Goal: Transaction & Acquisition: Purchase product/service

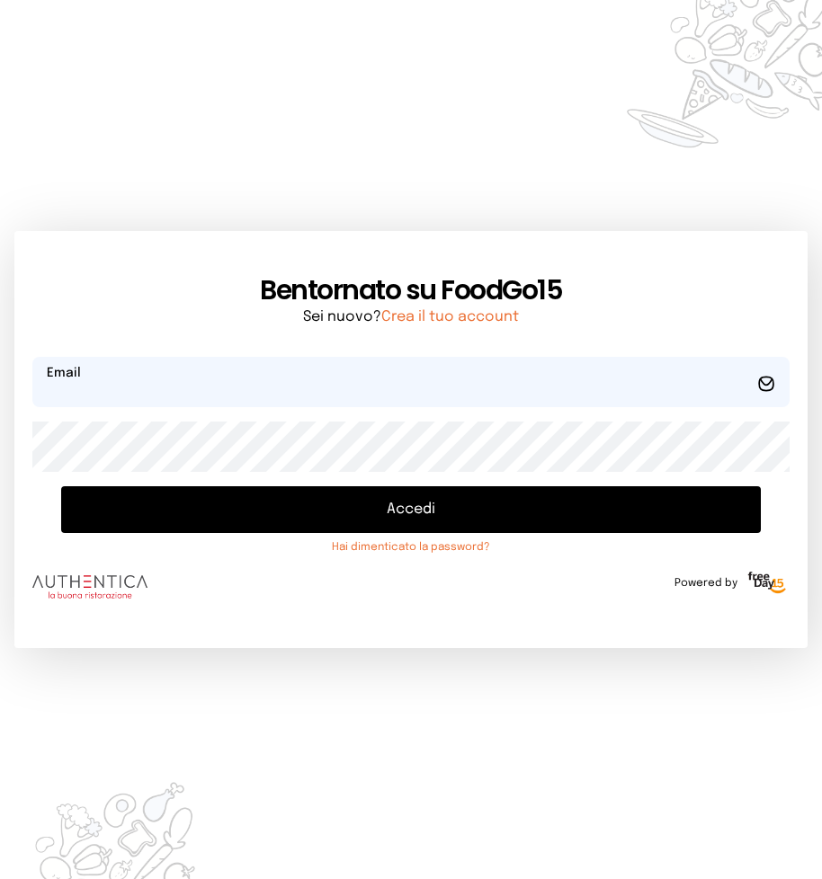
type input "**********"
click at [404, 508] on button "Accedi" at bounding box center [410, 509] width 699 height 47
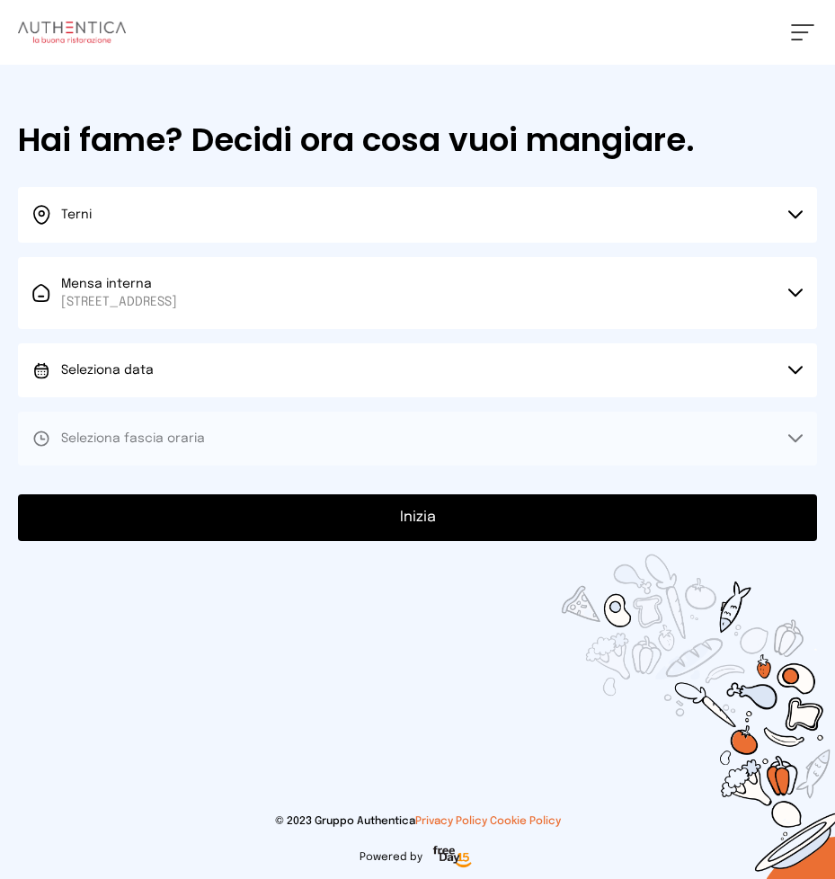
click at [796, 367] on icon at bounding box center [796, 370] width 14 height 9
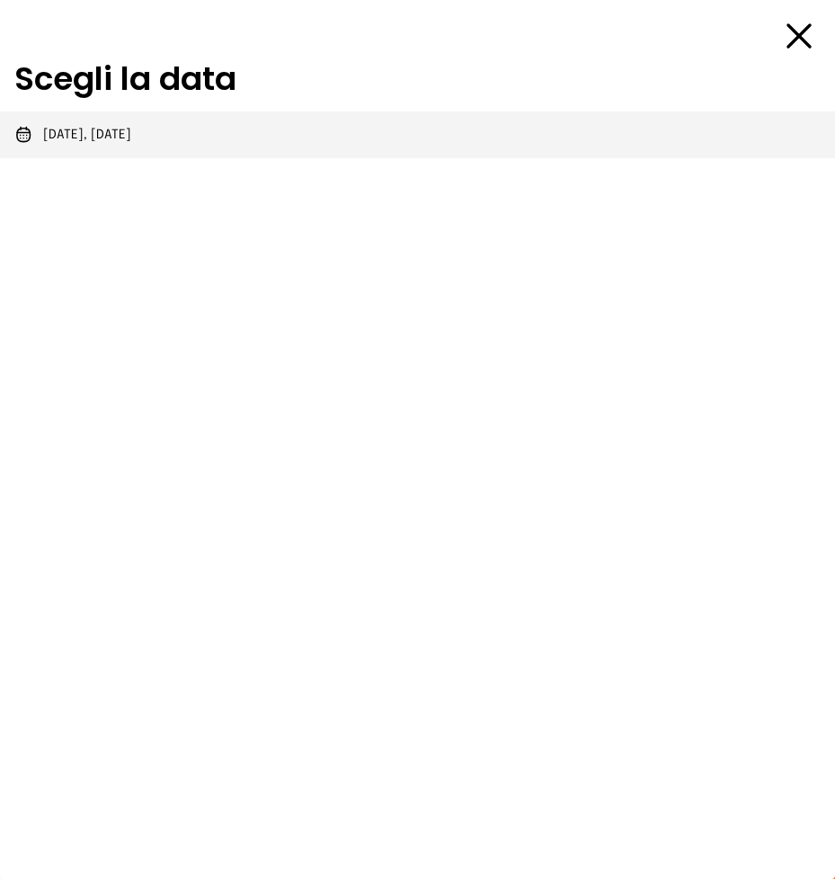
click at [102, 136] on span "[DATE], [DATE]" at bounding box center [87, 135] width 88 height 18
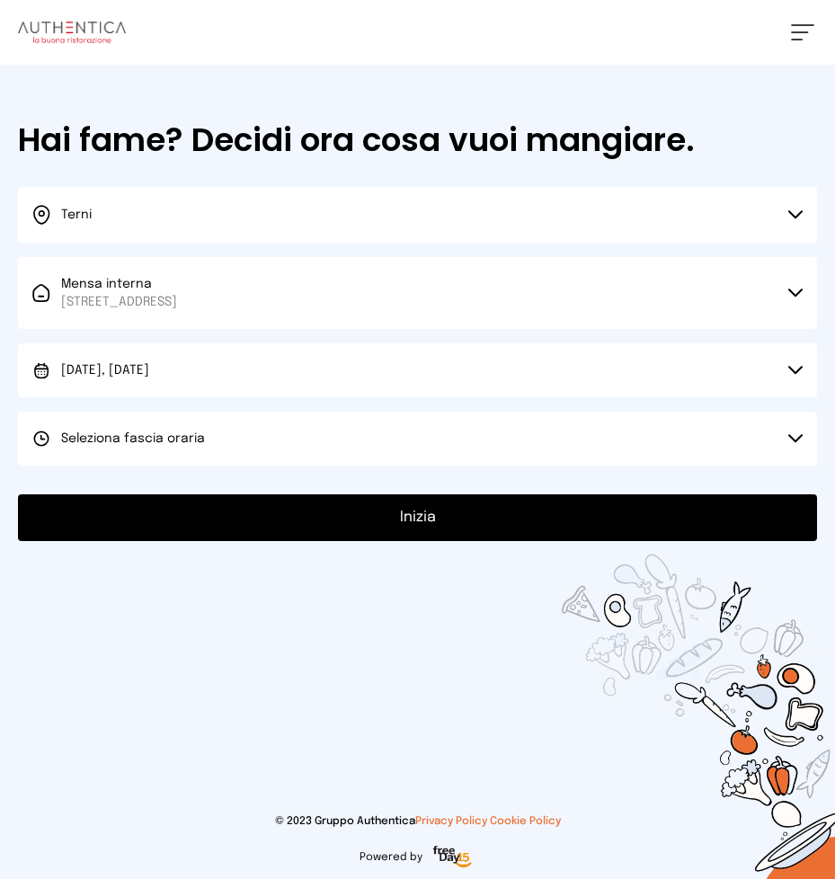
click at [797, 435] on icon at bounding box center [796, 438] width 14 height 9
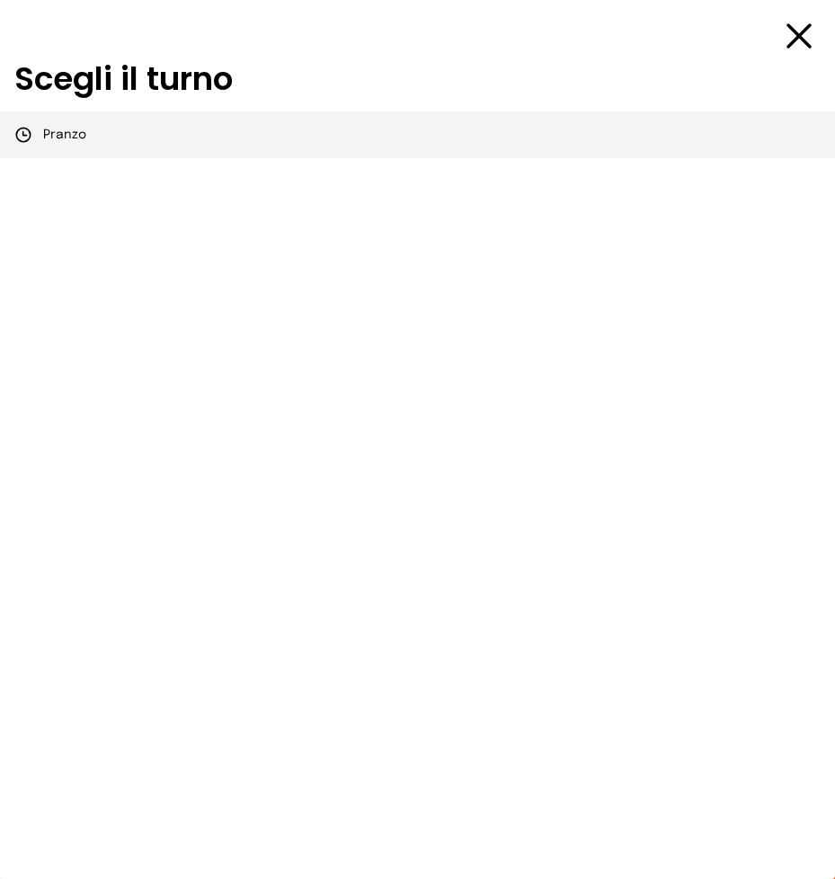
click at [77, 137] on span "Pranzo" at bounding box center [64, 135] width 43 height 18
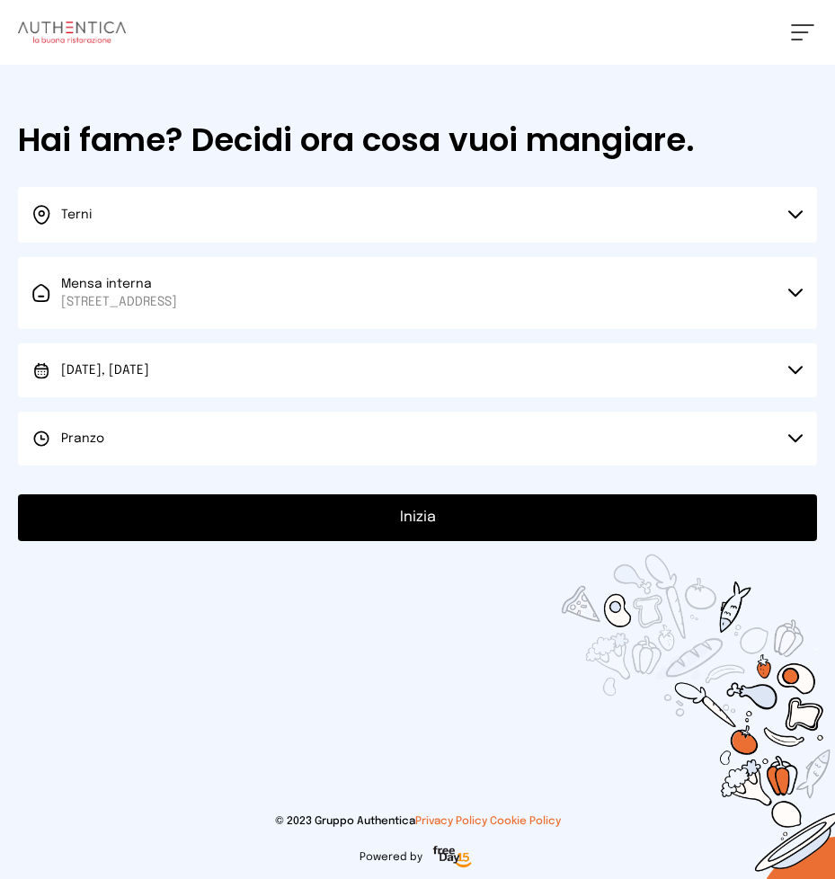
click at [414, 520] on button "Inizia" at bounding box center [417, 518] width 799 height 47
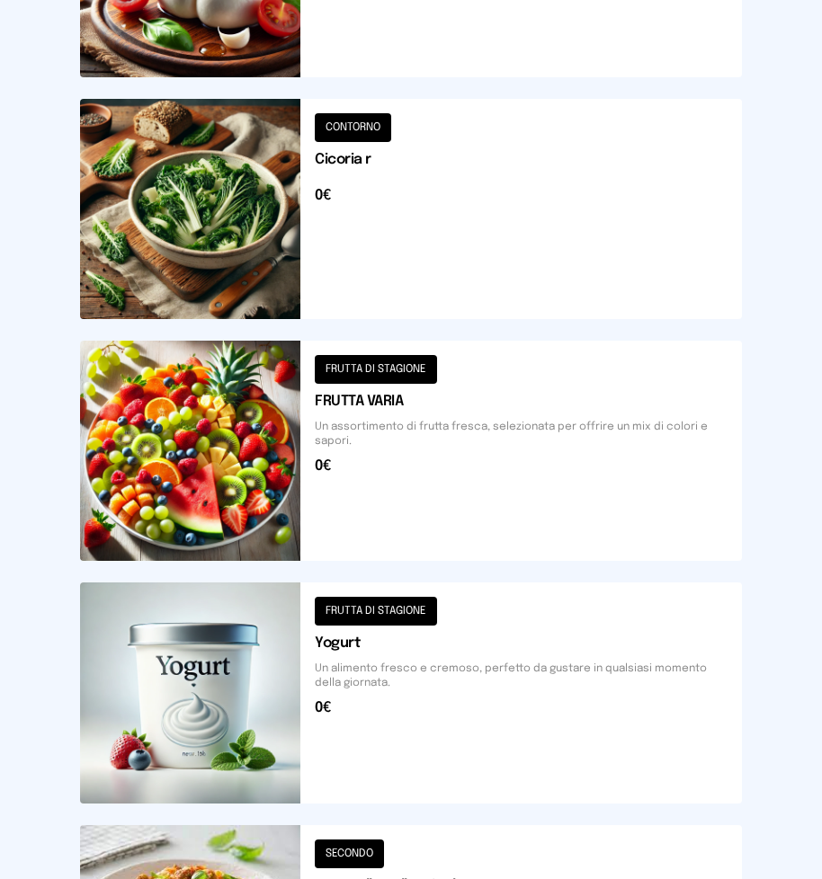
scroll to position [2051, 0]
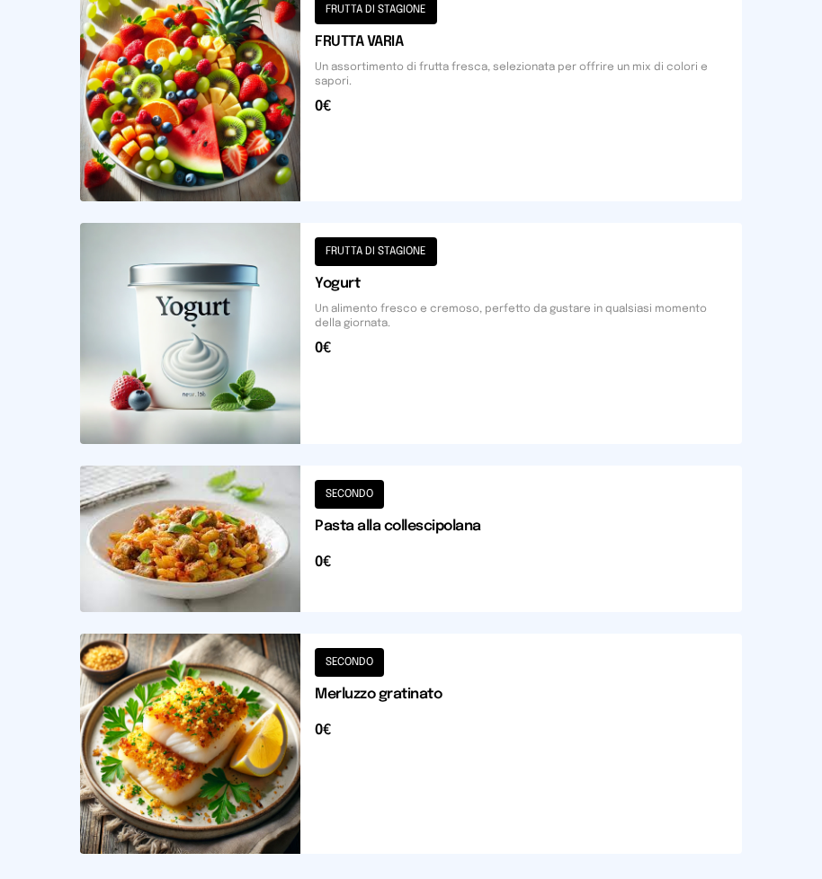
click at [397, 524] on button at bounding box center [411, 539] width 662 height 147
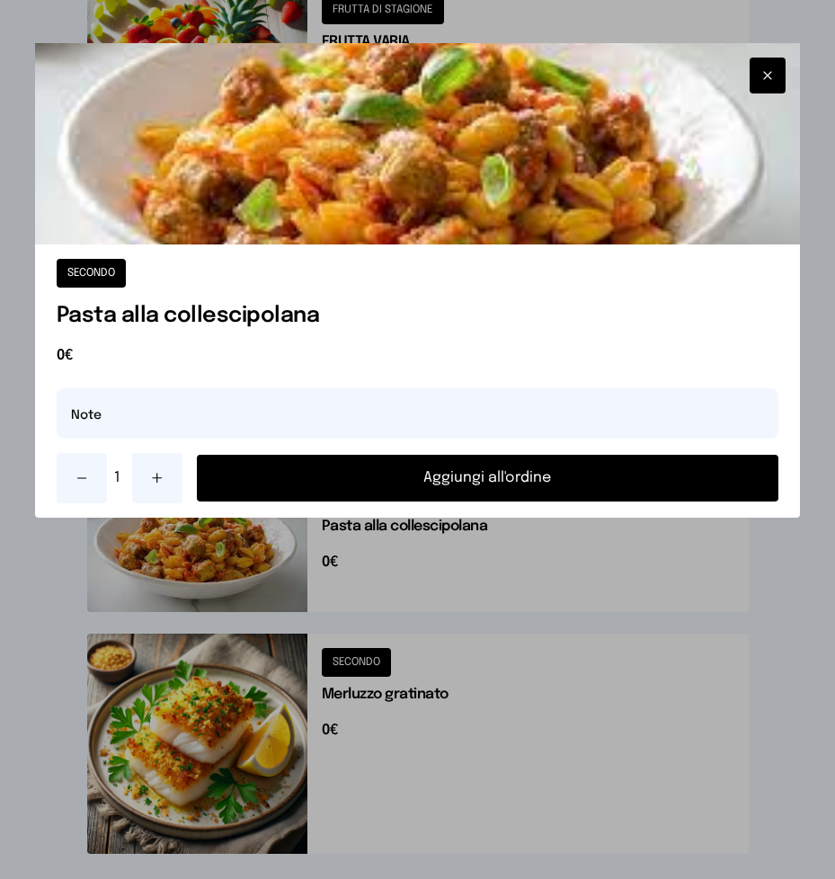
click at [439, 475] on button "Aggiungi all'ordine" at bounding box center [488, 478] width 583 height 47
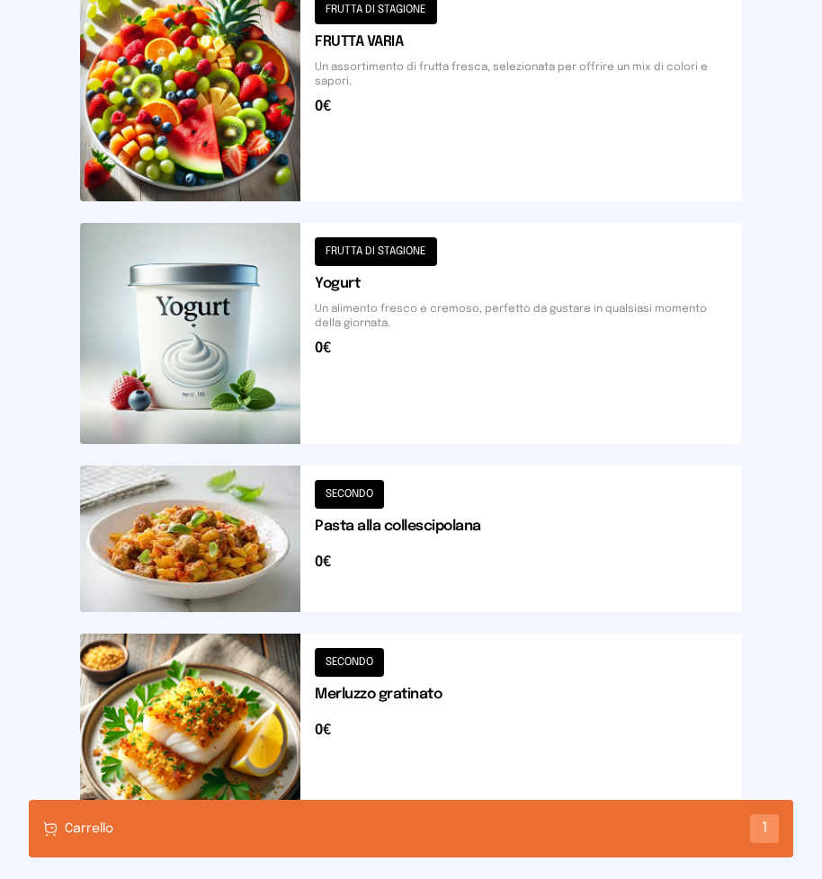
click at [435, 690] on button at bounding box center [411, 744] width 662 height 220
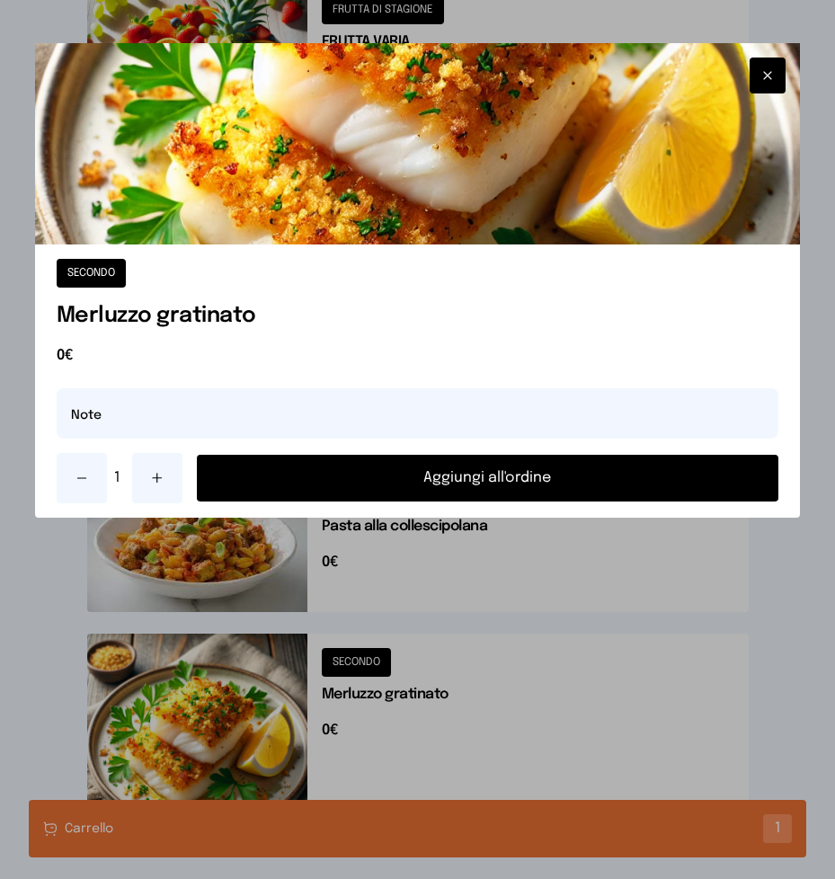
click at [464, 482] on button "Aggiungi all'ordine" at bounding box center [488, 478] width 583 height 47
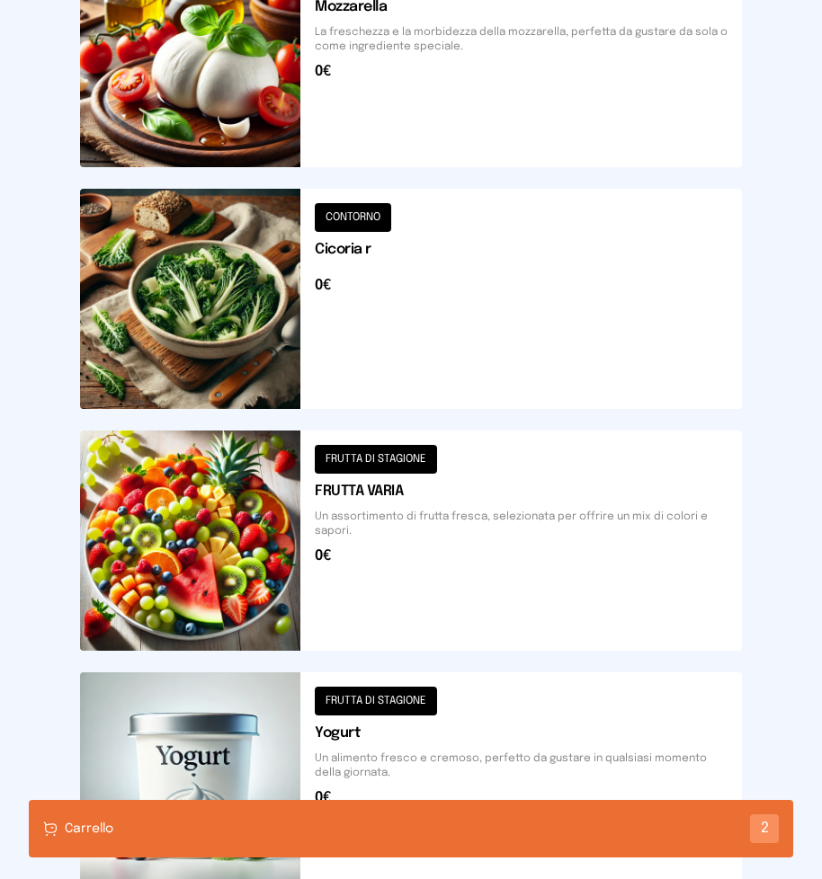
scroll to position [1152, 0]
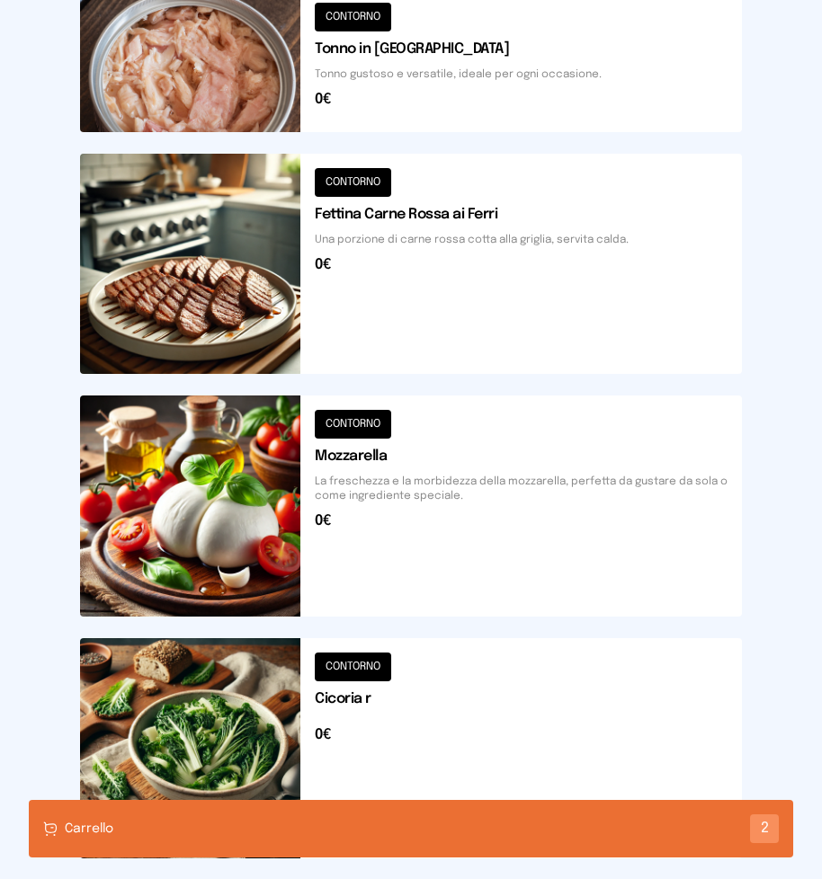
click at [377, 537] on button at bounding box center [411, 506] width 662 height 220
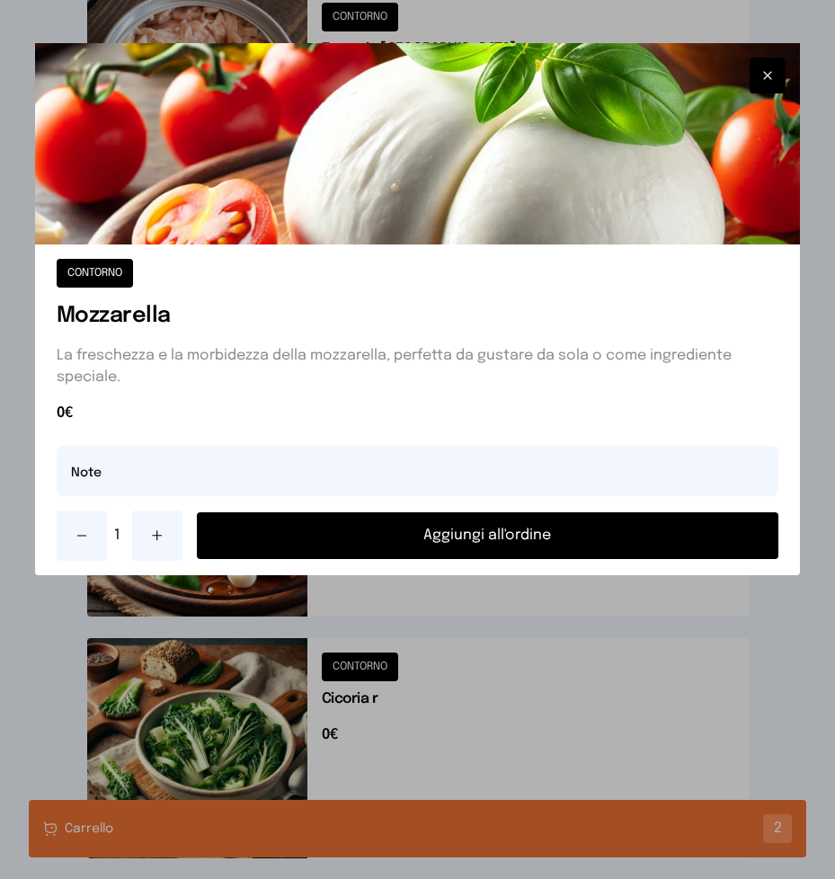
click at [451, 533] on button "Aggiungi all'ordine" at bounding box center [488, 535] width 583 height 47
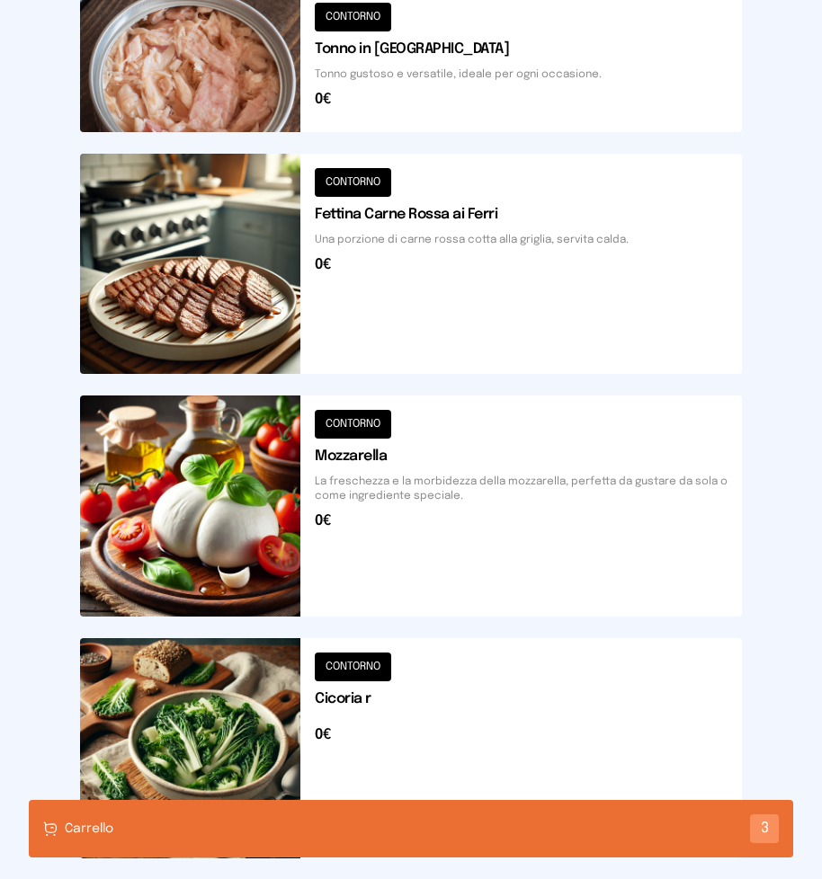
click at [330, 827] on div "Carrello 3" at bounding box center [411, 829] width 764 height 58
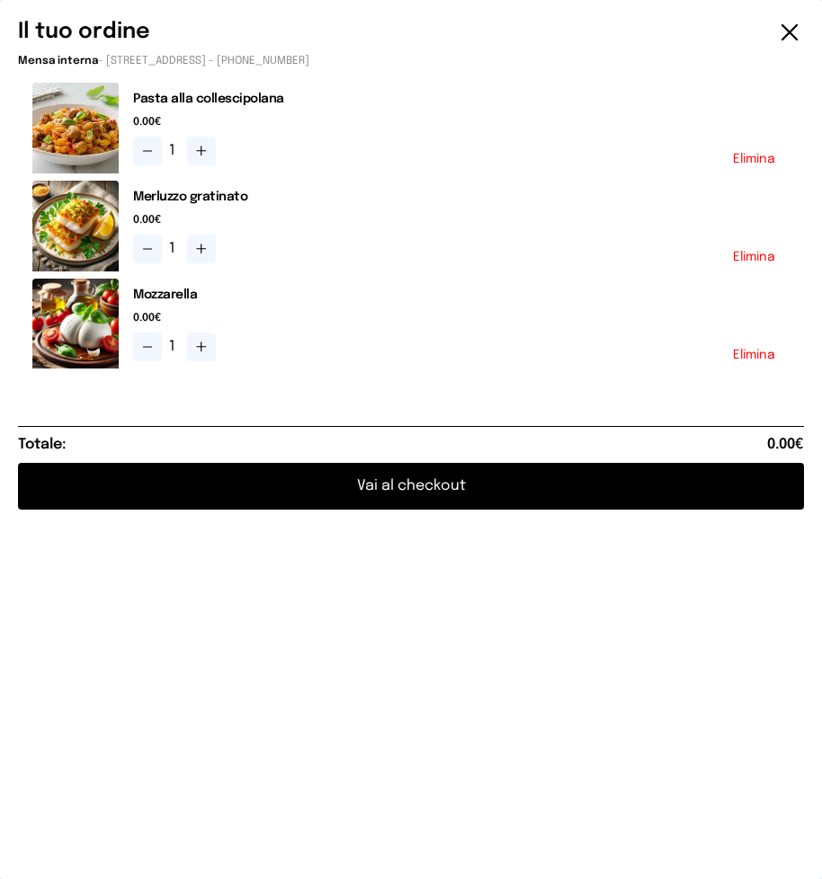
click at [379, 486] on button "Vai al checkout" at bounding box center [411, 486] width 786 height 47
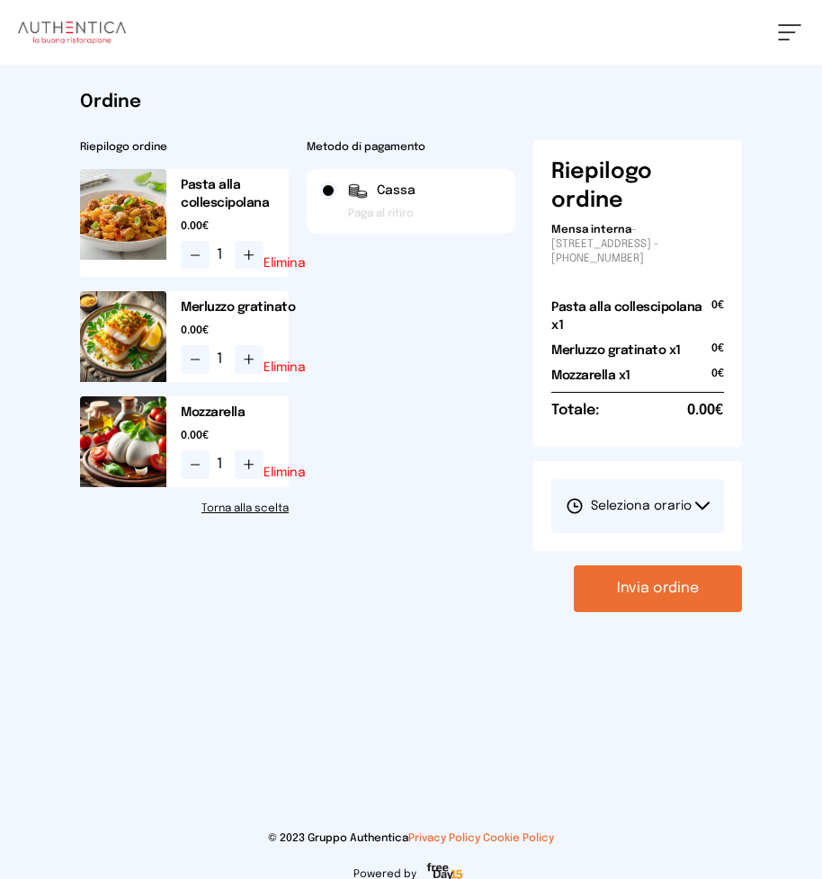
click at [698, 506] on icon at bounding box center [702, 506] width 14 height 9
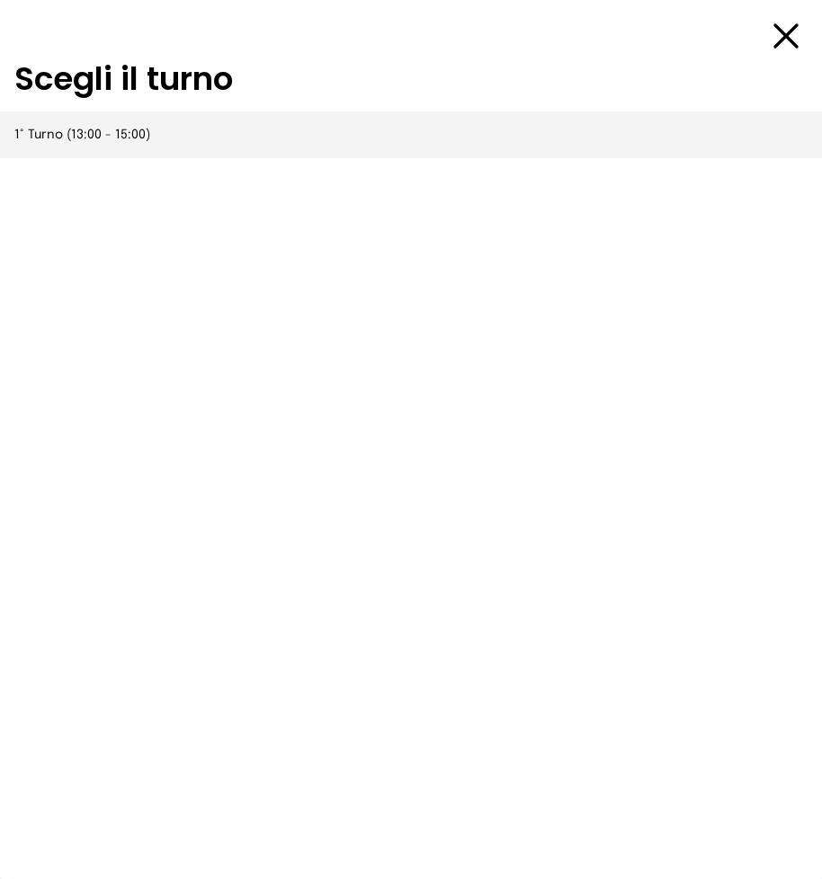
click at [94, 138] on span "1° Turno (13:00 - 15:00)" at bounding box center [82, 135] width 136 height 18
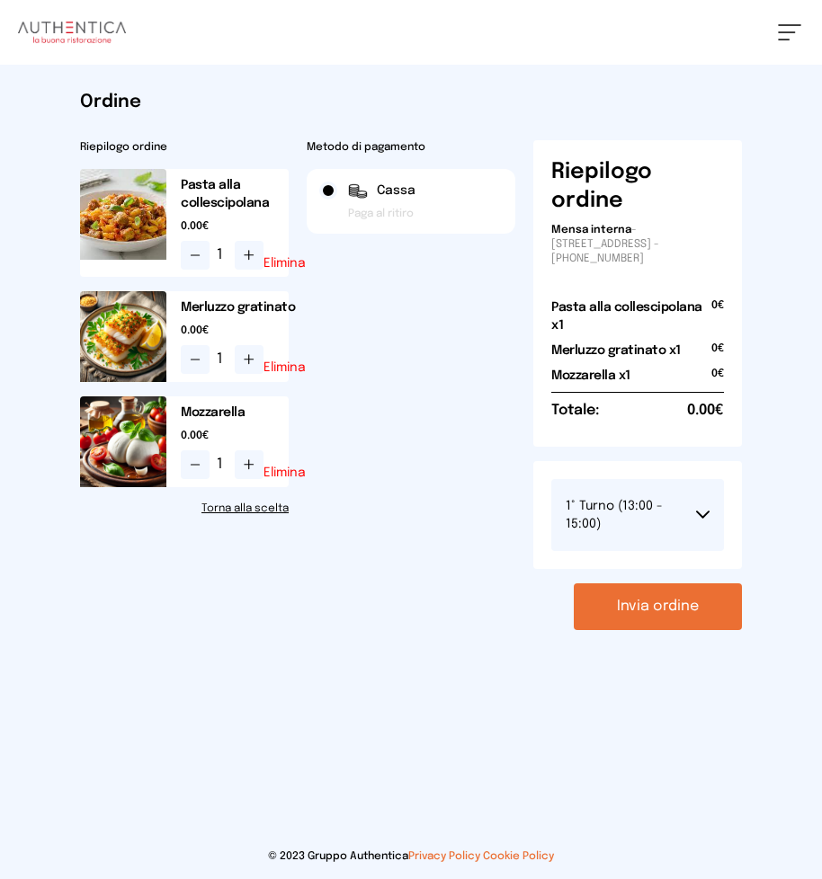
click at [693, 607] on button "Invia ordine" at bounding box center [658, 607] width 168 height 47
